Goal: Communication & Community: Connect with others

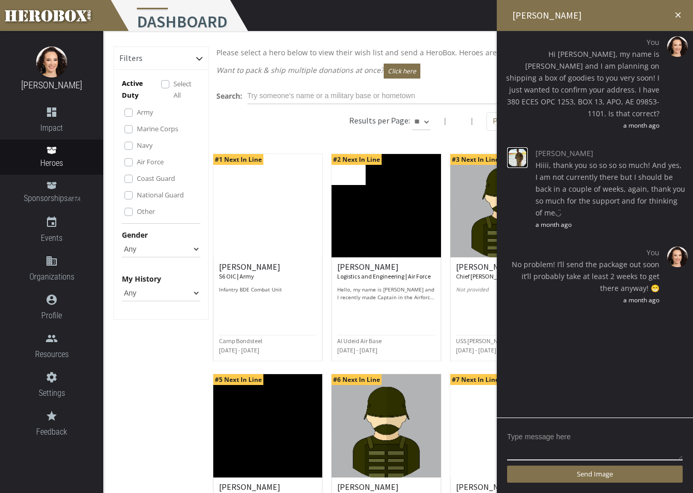
click at [522, 147] on img at bounding box center [517, 157] width 21 height 21
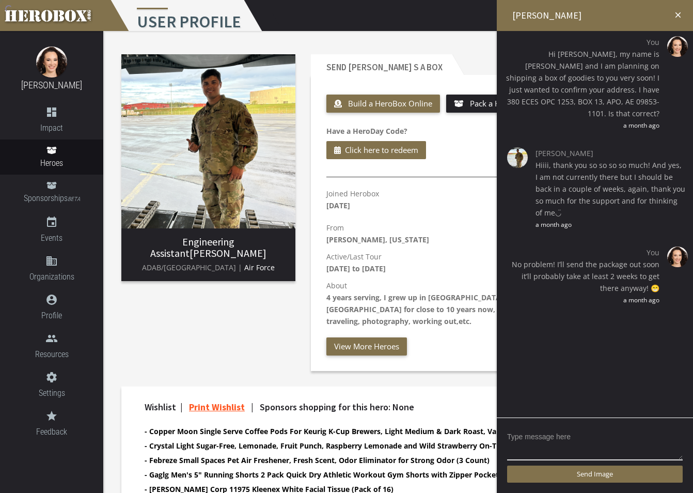
click at [678, 15] on icon "close" at bounding box center [677, 14] width 9 height 9
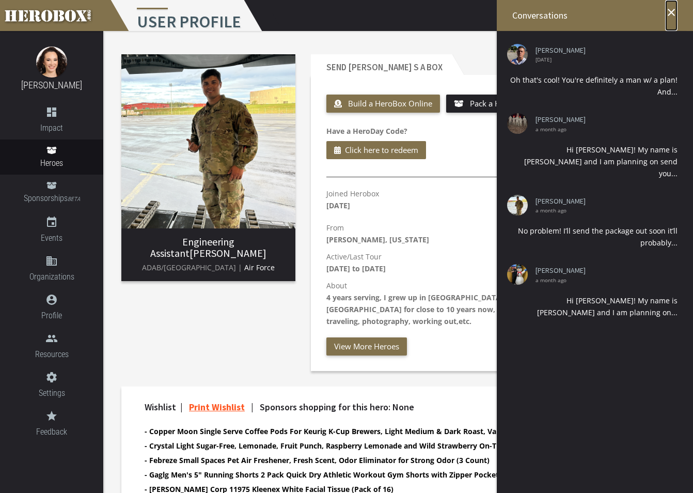
click at [671, 15] on icon "close" at bounding box center [671, 12] width 12 height 12
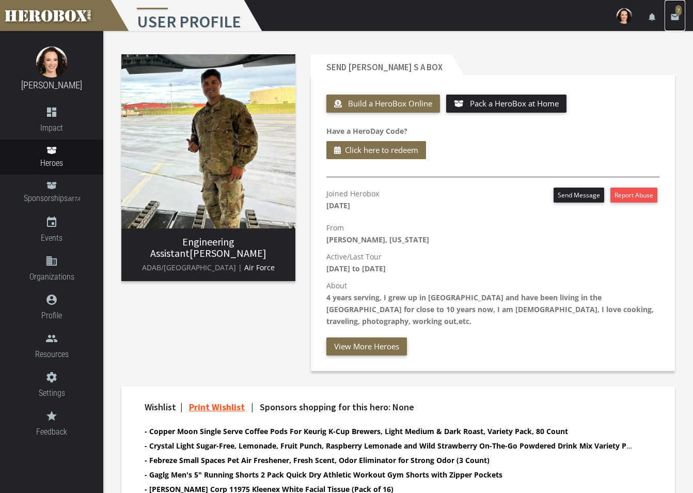
click at [668, 14] on link "email 7" at bounding box center [675, 15] width 21 height 31
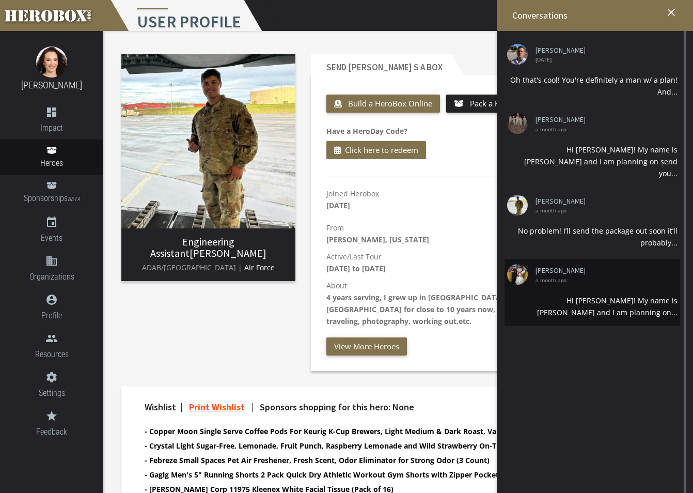
click at [638, 273] on li "[PERSON_NAME] a month ago Hi [PERSON_NAME]! My name is [PERSON_NAME] and I am p…" at bounding box center [593, 292] width 176 height 67
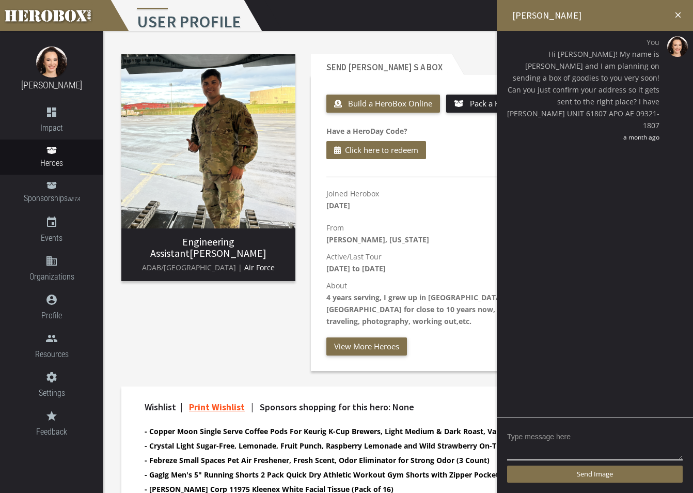
click at [676, 15] on icon "close" at bounding box center [677, 14] width 9 height 9
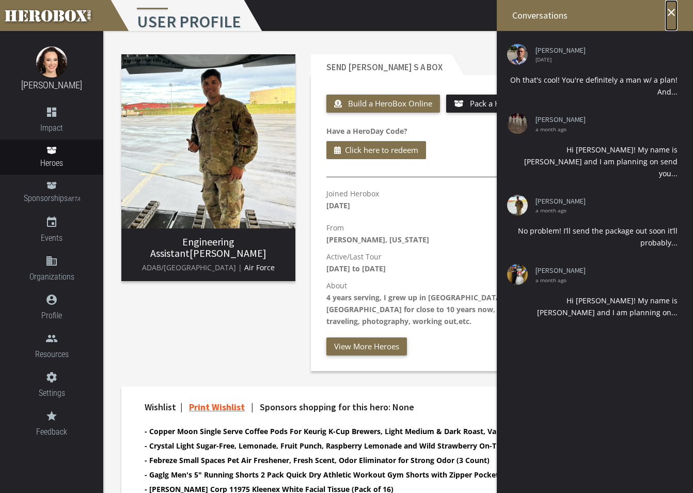
click at [671, 10] on icon "close" at bounding box center [671, 12] width 12 height 12
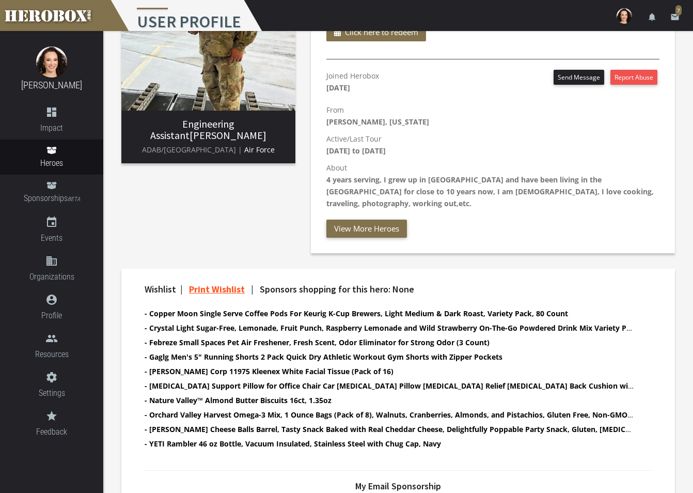
scroll to position [207, 0]
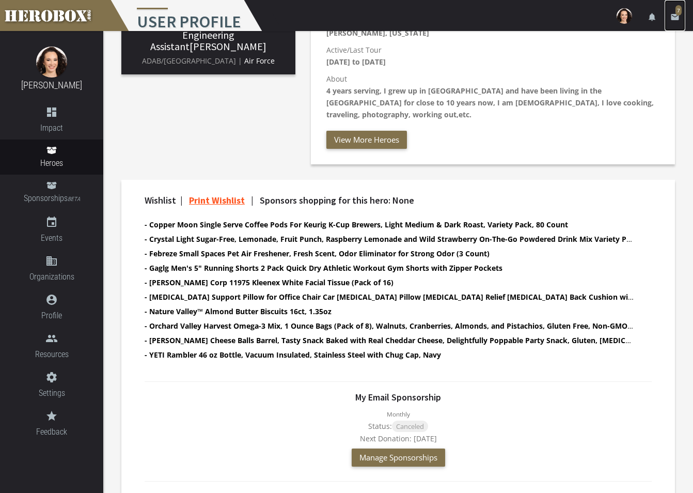
click at [675, 14] on icon "email" at bounding box center [674, 16] width 9 height 9
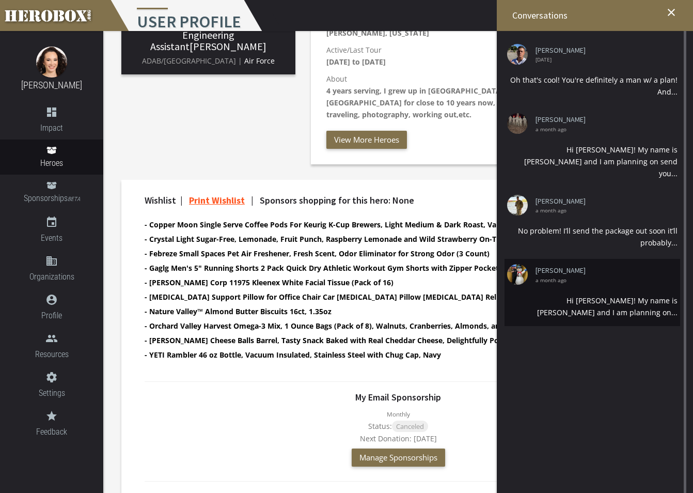
click at [573, 270] on li "[PERSON_NAME] a month ago Hi [PERSON_NAME]! My name is [PERSON_NAME] and I am p…" at bounding box center [593, 292] width 176 height 67
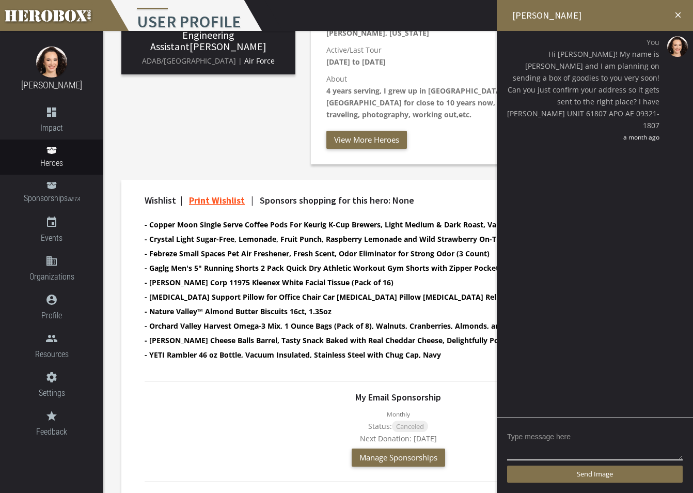
click at [678, 14] on icon "close" at bounding box center [677, 14] width 9 height 9
